Goal: Task Accomplishment & Management: Complete application form

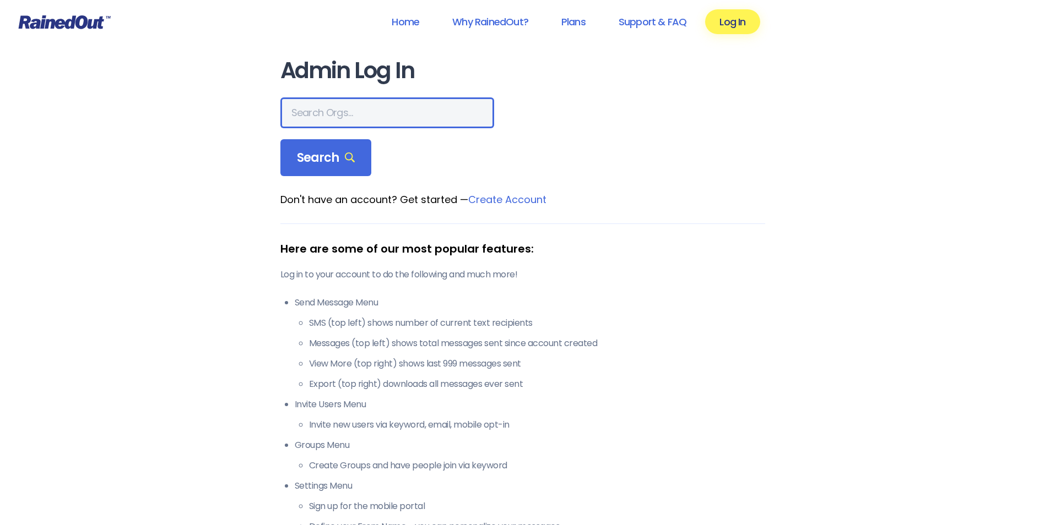
click at [295, 109] on input "text" at bounding box center [387, 112] width 214 height 31
type input "Charleston Tennis"
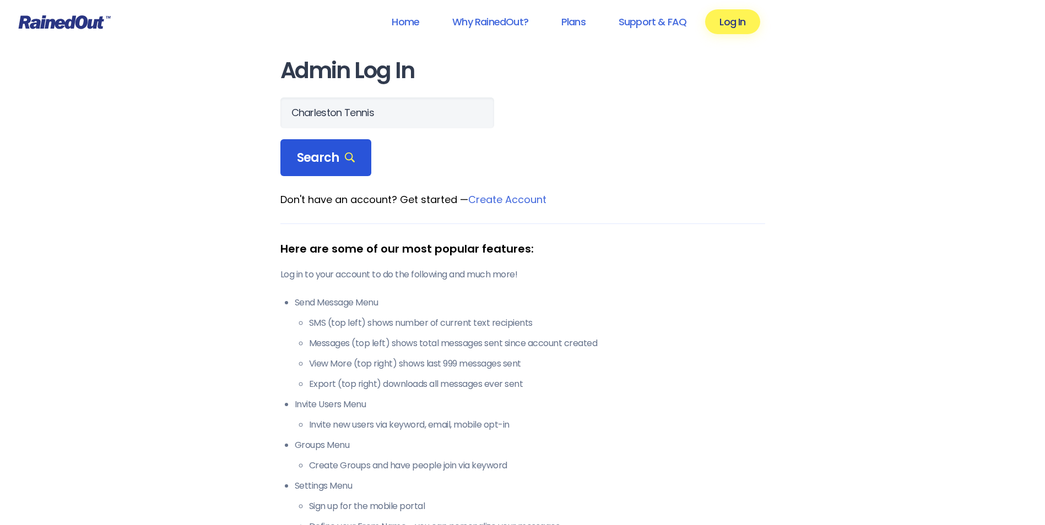
click at [337, 156] on span "Search" at bounding box center [326, 157] width 58 height 15
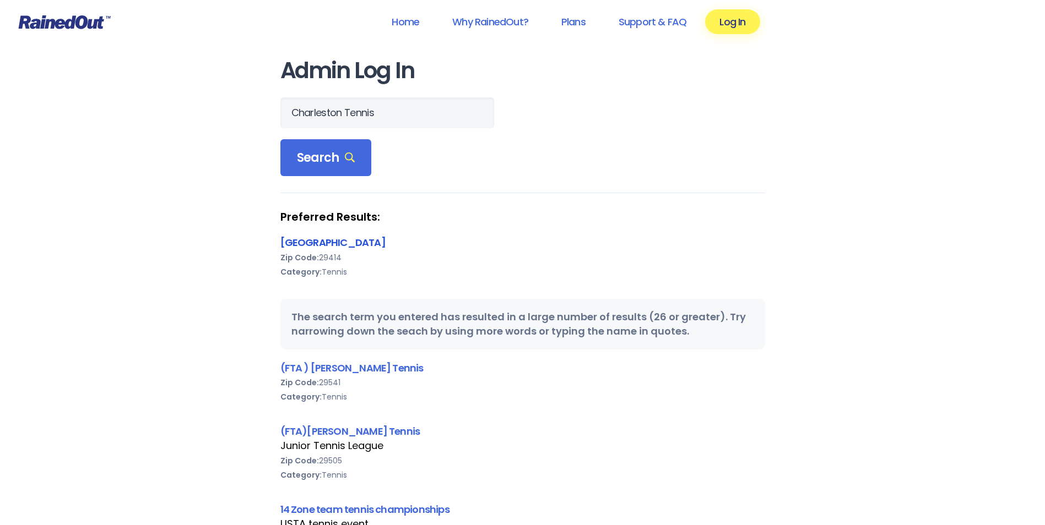
click at [342, 240] on link "[GEOGRAPHIC_DATA]" at bounding box center [332, 243] width 105 height 14
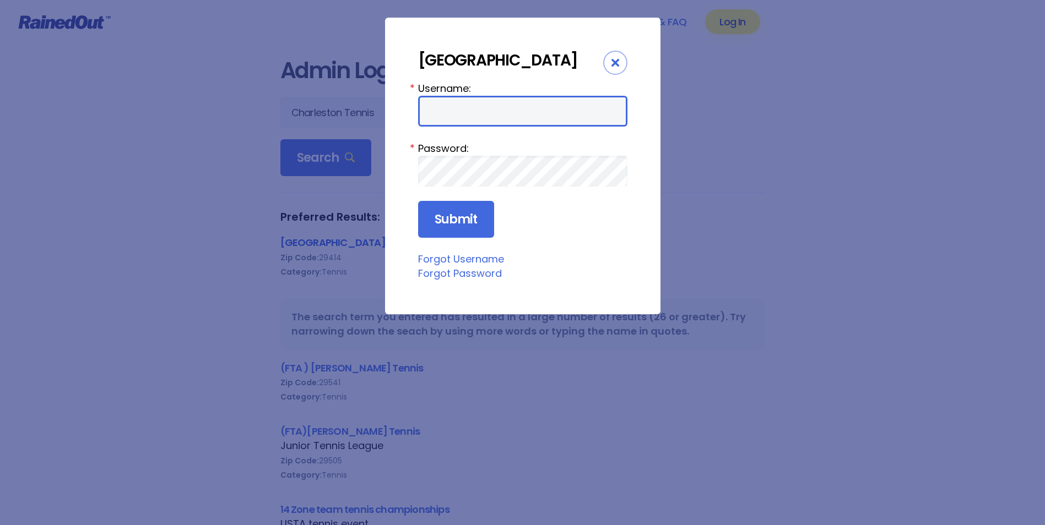
type input "Maybank"
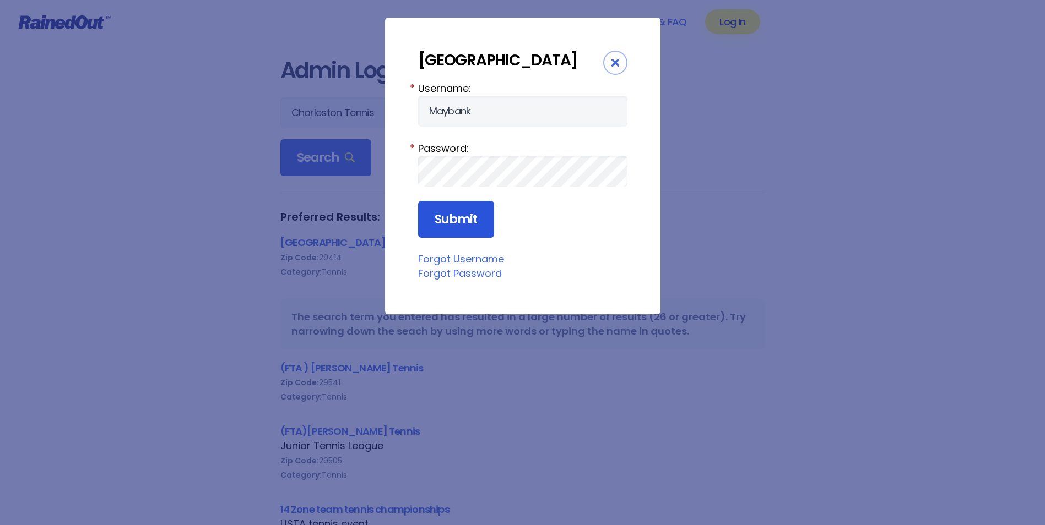
click at [465, 215] on input "Submit" at bounding box center [456, 219] width 76 height 37
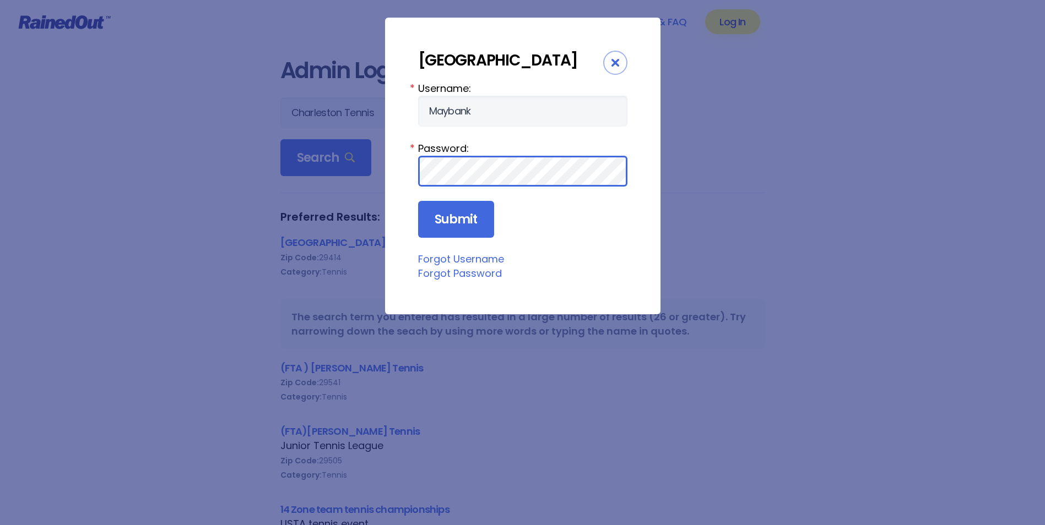
click at [93, 373] on div "Charleston Tennis Center Username: Maybank * Password: * Submit Forgot Username…" at bounding box center [522, 262] width 1045 height 525
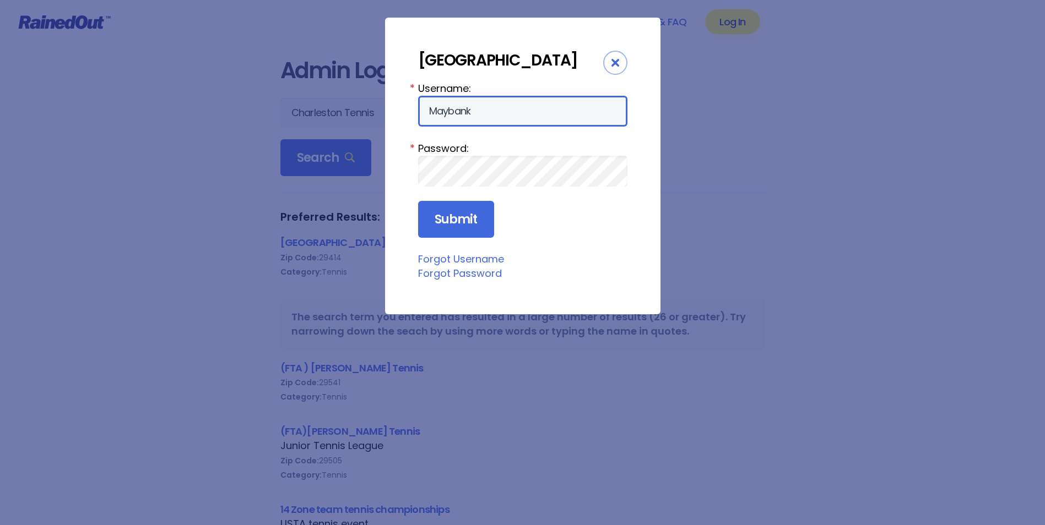
click at [436, 109] on input "Maybank" at bounding box center [522, 111] width 209 height 31
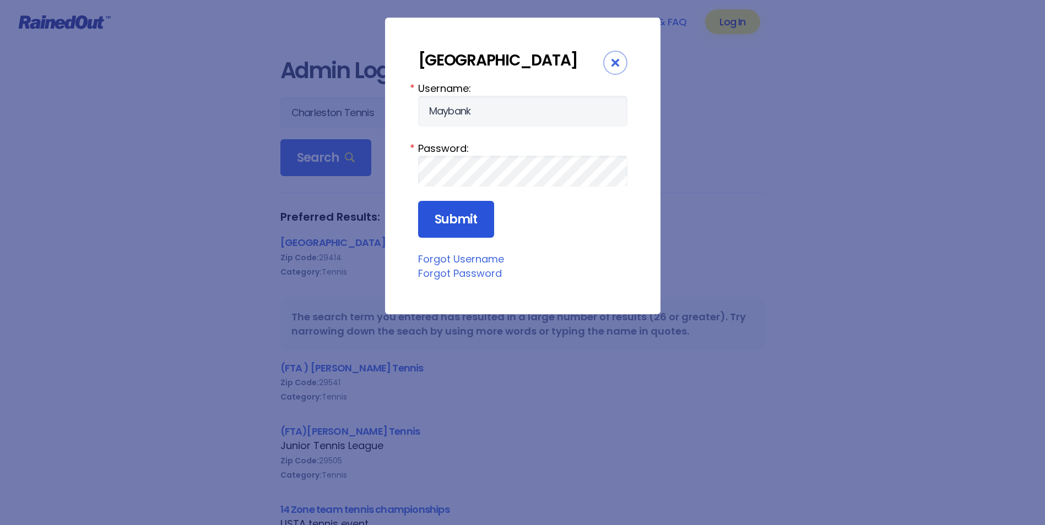
click at [466, 214] on input "Submit" at bounding box center [456, 219] width 76 height 37
click at [615, 57] on div "Close" at bounding box center [615, 63] width 24 height 24
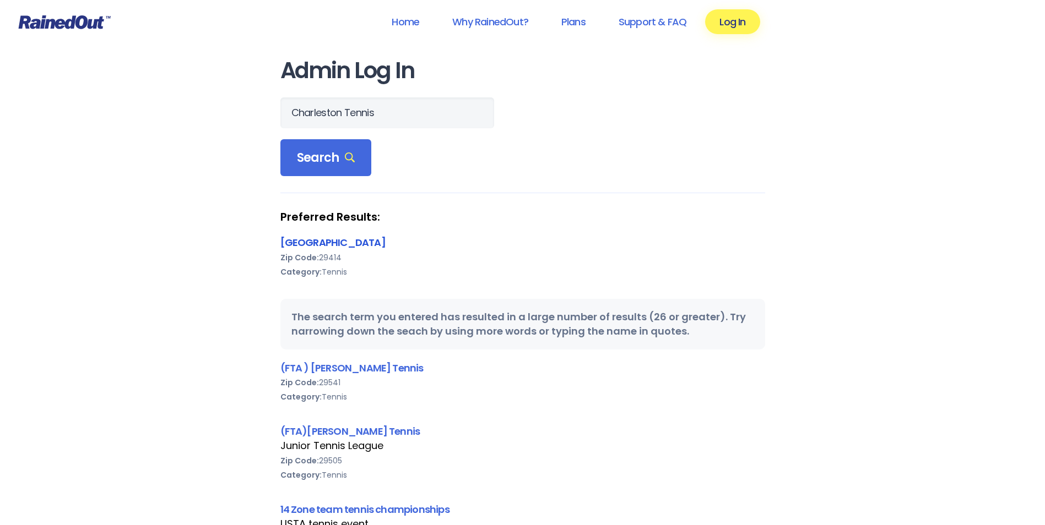
click at [341, 242] on link "[GEOGRAPHIC_DATA]" at bounding box center [332, 243] width 105 height 14
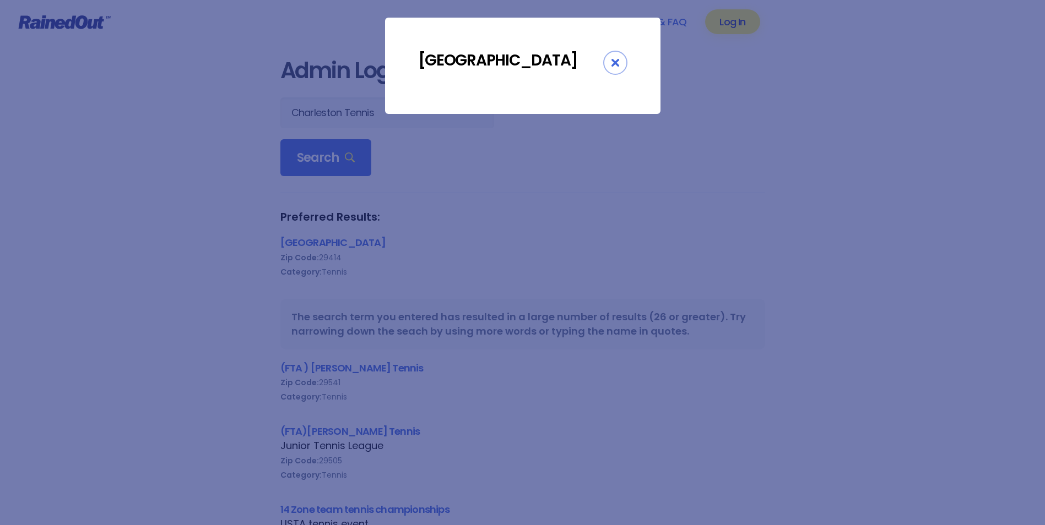
click at [340, 242] on div "[GEOGRAPHIC_DATA]" at bounding box center [522, 262] width 1045 height 525
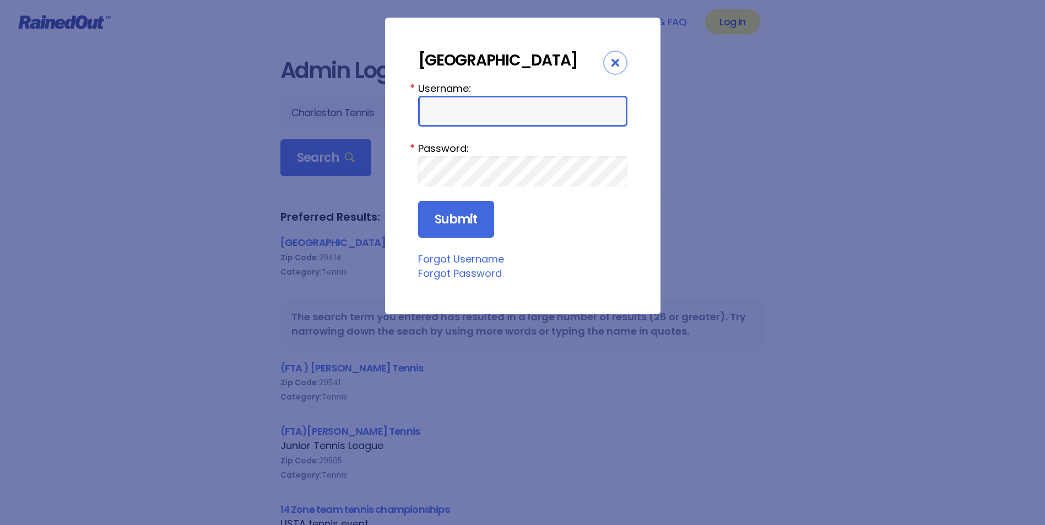
type input "Maybank"
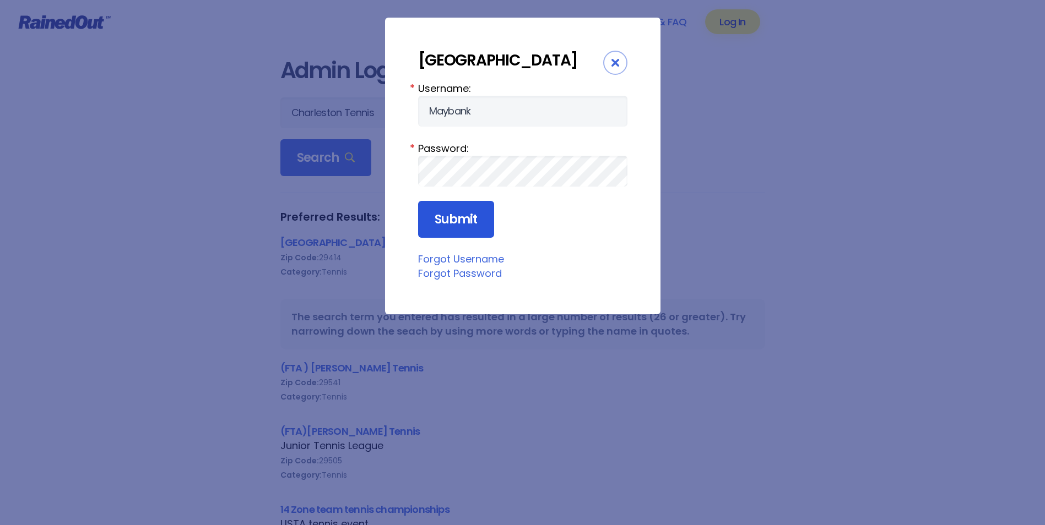
click at [460, 218] on input "Submit" at bounding box center [456, 219] width 76 height 37
click at [618, 59] on icon "Close" at bounding box center [615, 63] width 8 height 8
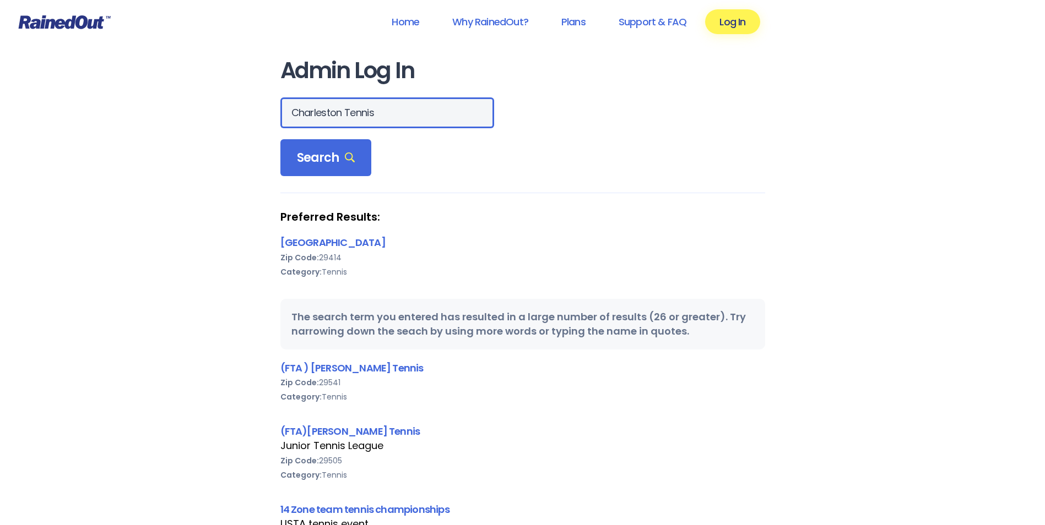
click at [375, 111] on input "Charleston Tennis" at bounding box center [387, 112] width 214 height 31
type input "City of Charleston Recreation"
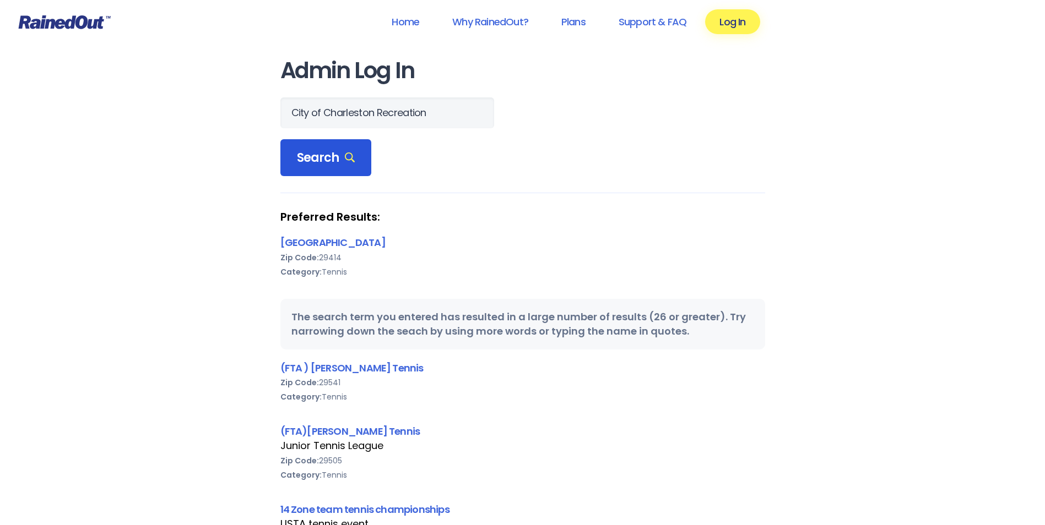
scroll to position [0, 0]
click at [327, 159] on span "Search" at bounding box center [326, 157] width 58 height 15
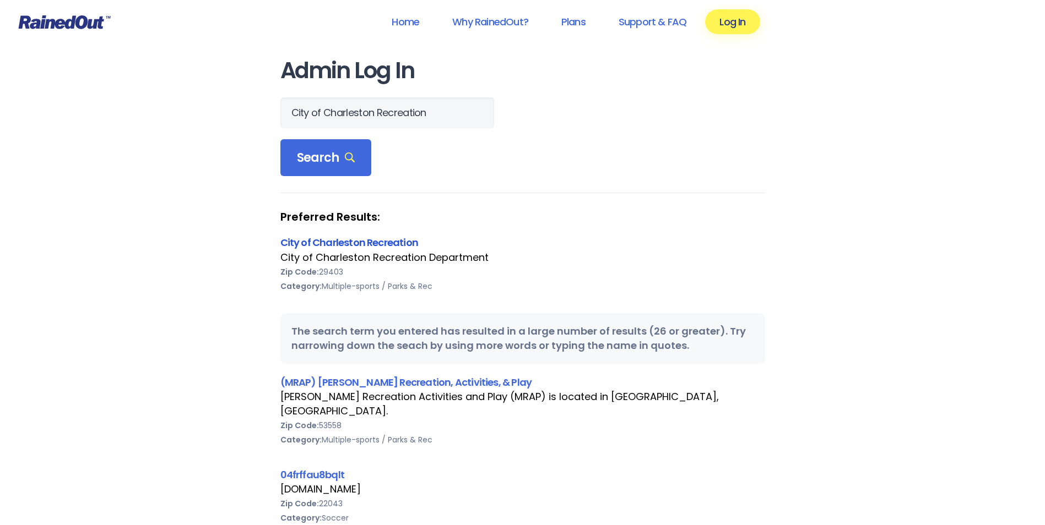
click at [371, 240] on link "City of Charleston Recreation" at bounding box center [349, 243] width 138 height 14
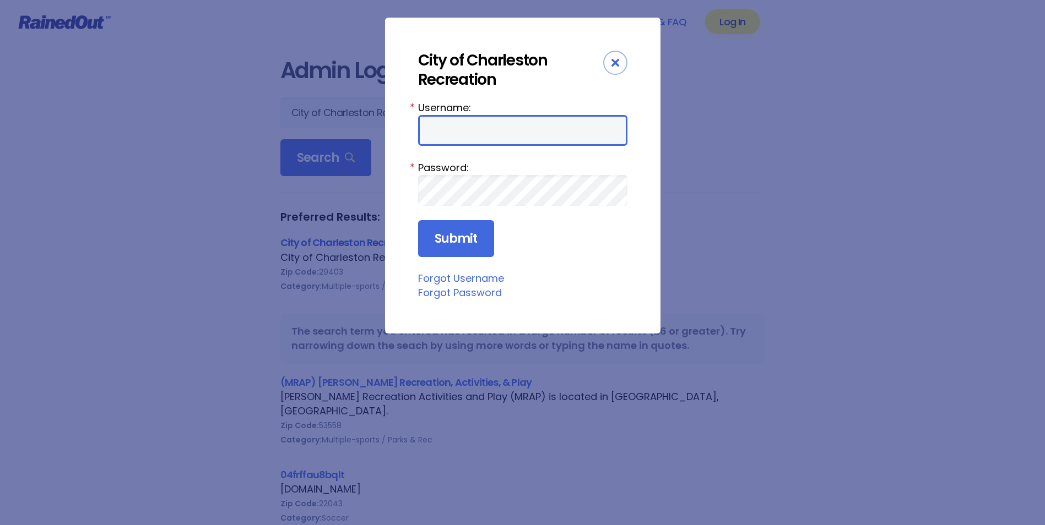
type input "Maybank"
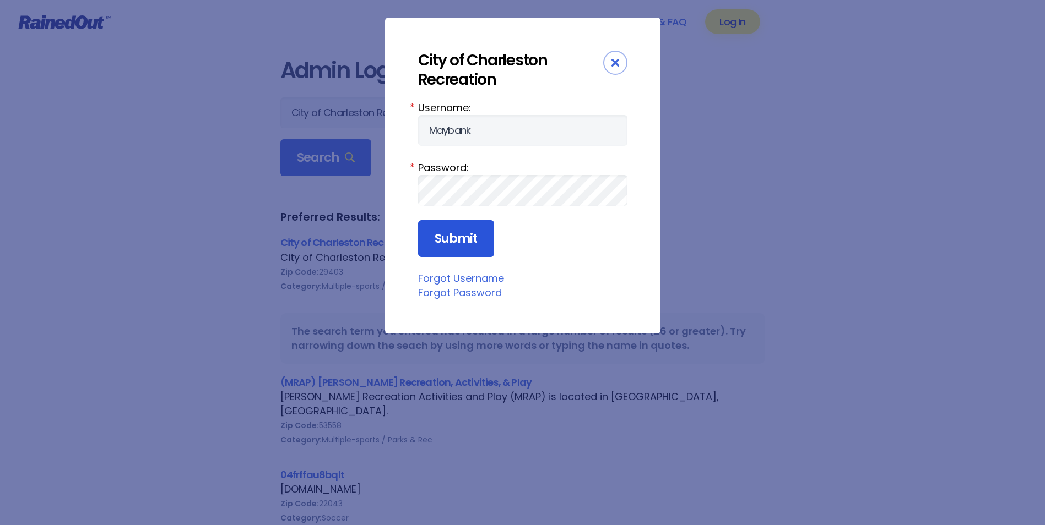
click at [477, 238] on input "Submit" at bounding box center [456, 238] width 76 height 37
